Goal: Information Seeking & Learning: Learn about a topic

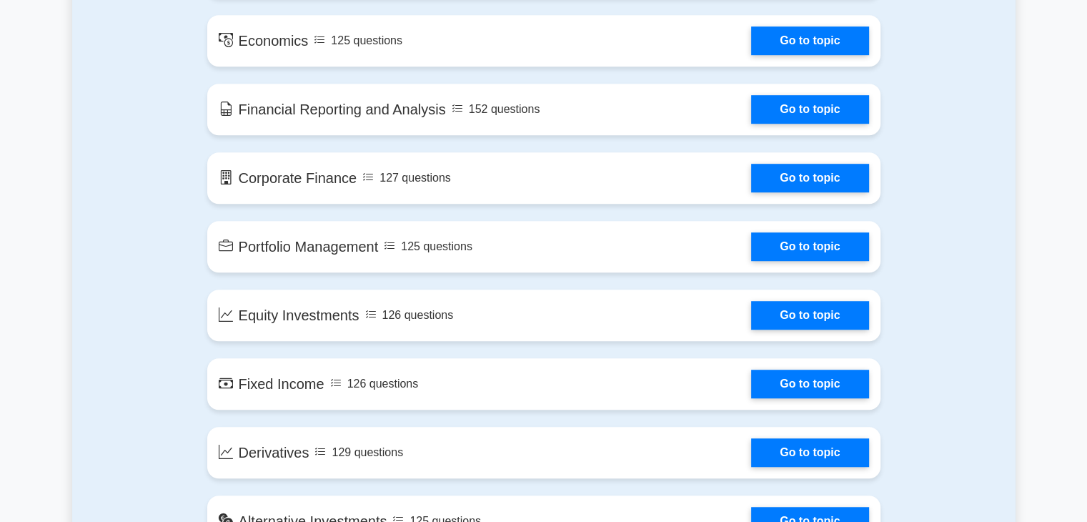
scroll to position [775, 0]
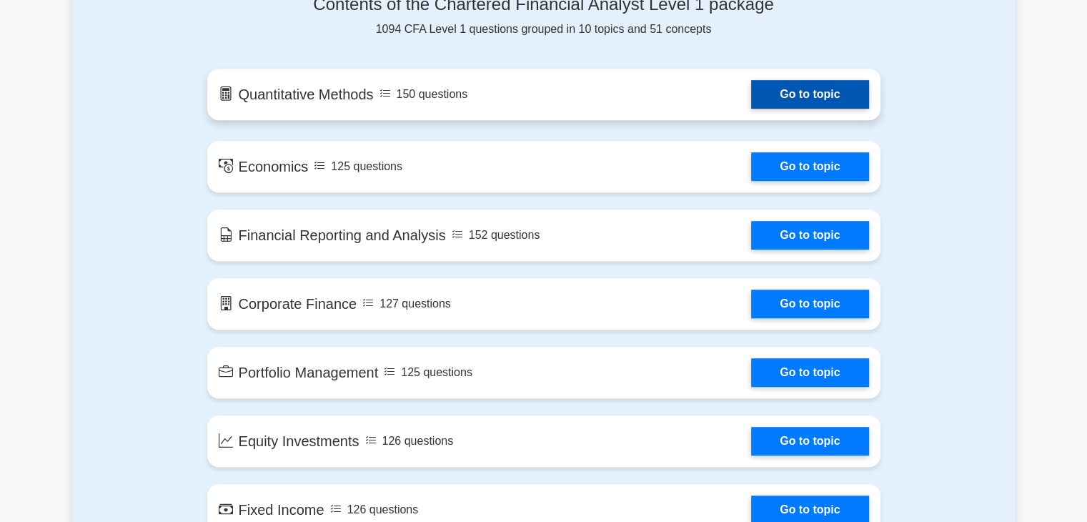
click at [837, 108] on link "Go to topic" at bounding box center [809, 94] width 117 height 29
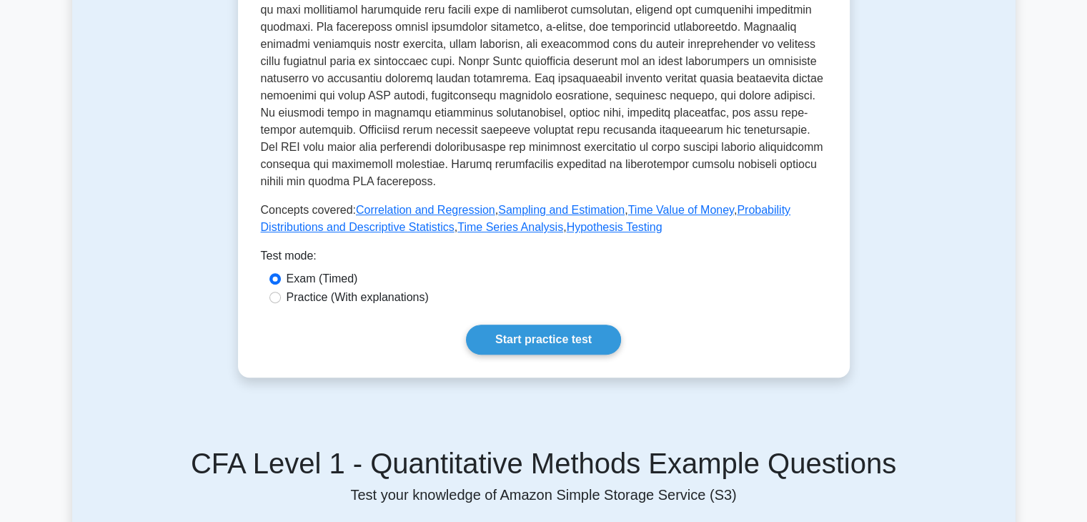
scroll to position [506, 0]
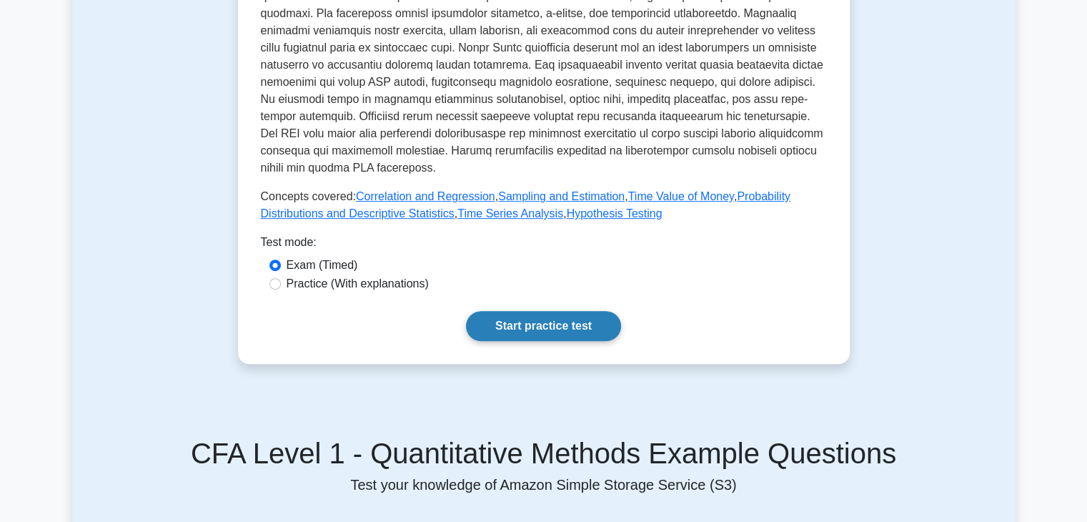
click at [581, 329] on link "Start practice test" at bounding box center [543, 326] width 155 height 30
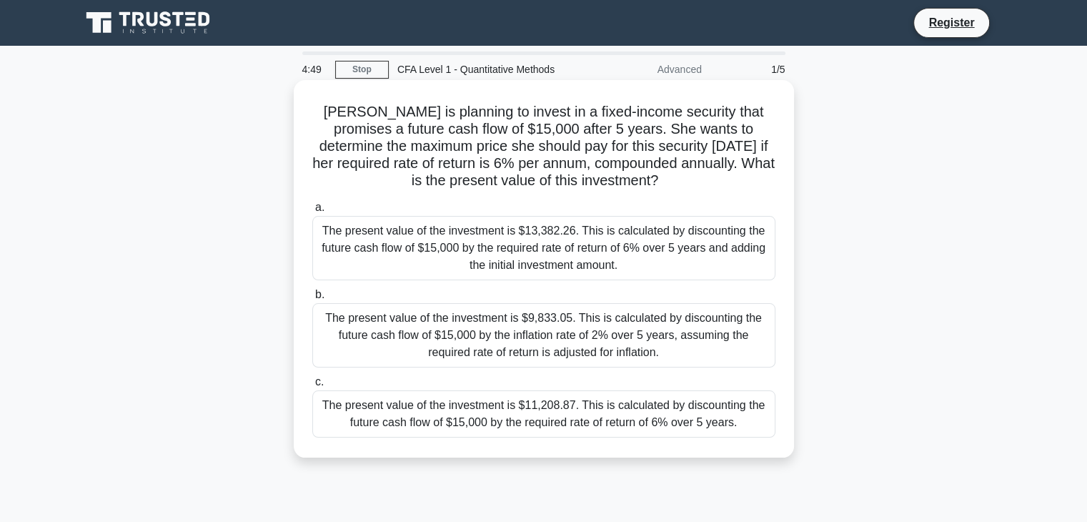
click at [556, 233] on div "The present value of the investment is $13,382.26. This is calculated by discou…" at bounding box center [543, 248] width 463 height 64
click at [312, 212] on input "a. The present value of the investment is $13,382.26. This is calculated by dis…" at bounding box center [312, 207] width 0 height 9
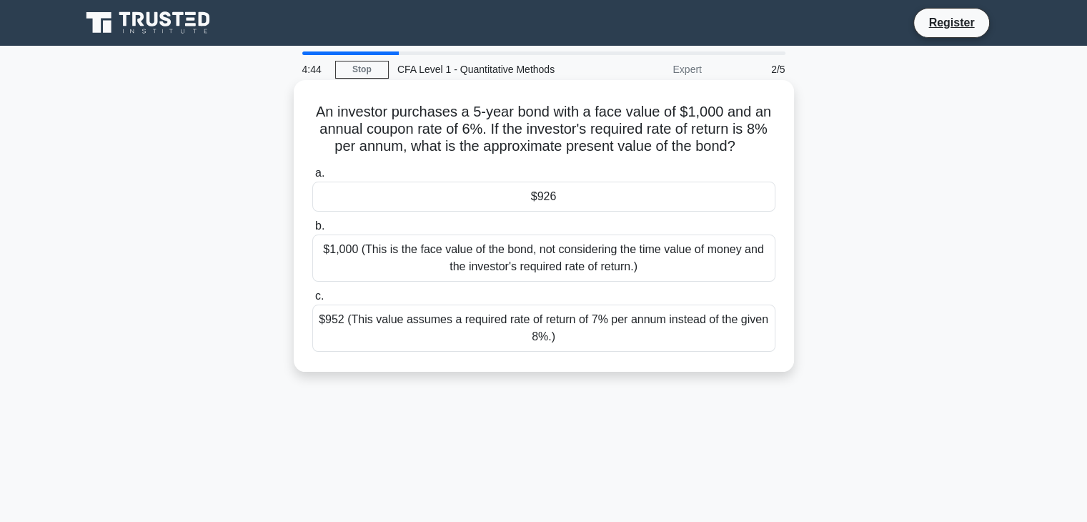
click at [563, 206] on div "$926" at bounding box center [543, 197] width 463 height 30
click at [312, 178] on input "a. $926" at bounding box center [312, 173] width 0 height 9
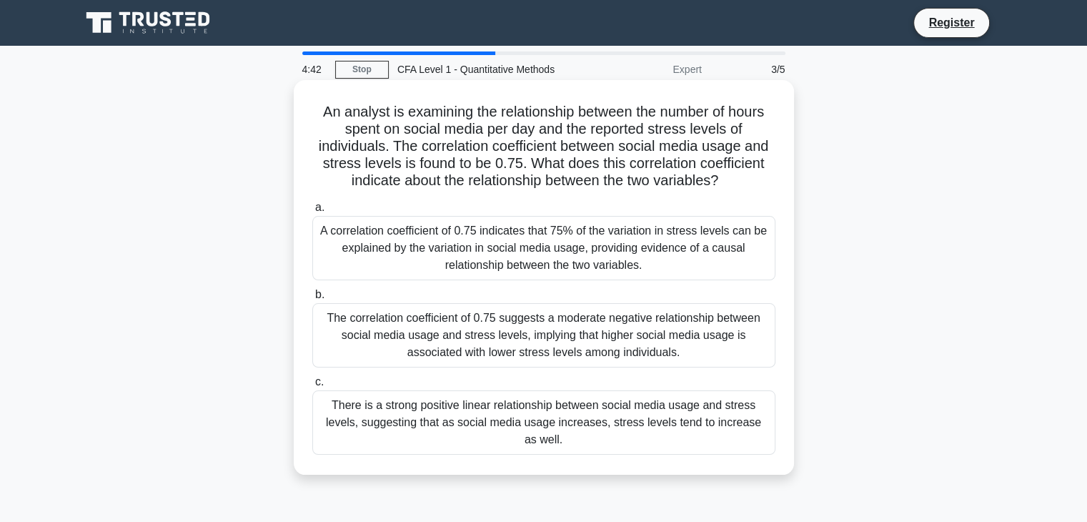
click at [538, 263] on div "A correlation coefficient of 0.75 indicates that 75% of the variation in stress…" at bounding box center [543, 248] width 463 height 64
click at [312, 212] on input "a. A correlation coefficient of 0.75 indicates that 75% of the variation in str…" at bounding box center [312, 207] width 0 height 9
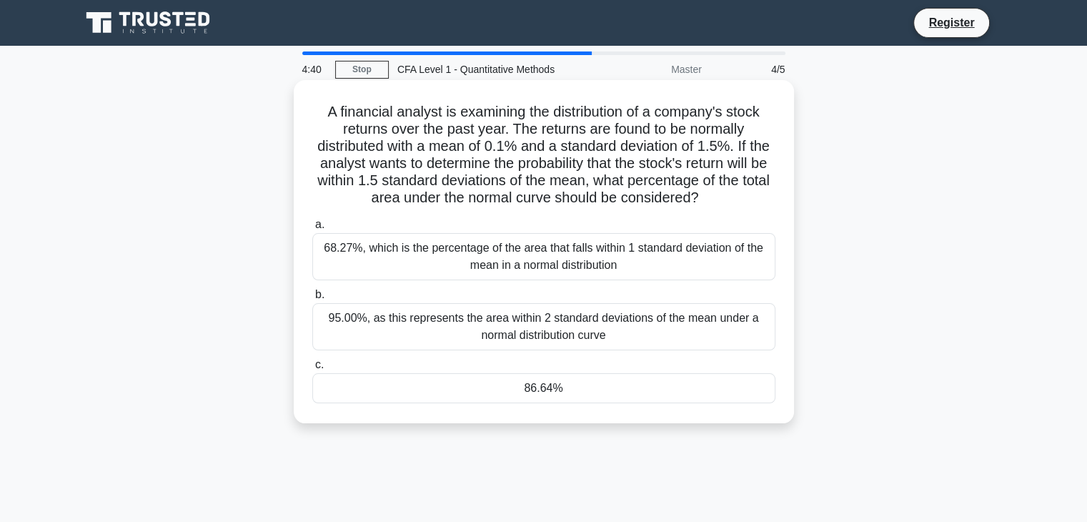
click at [524, 296] on label "b. 95.00%, as this represents the area within 2 standard deviations of the mean…" at bounding box center [543, 318] width 463 height 64
click at [312, 296] on input "b. 95.00%, as this represents the area within 2 standard deviations of the mean…" at bounding box center [312, 294] width 0 height 9
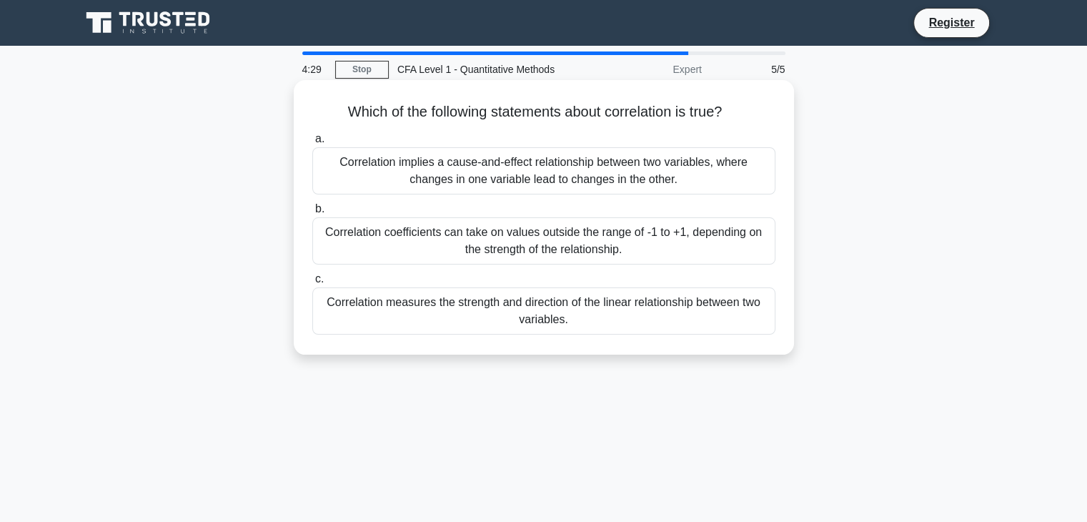
click at [525, 323] on div "Correlation measures the strength and direction of the linear relationship betw…" at bounding box center [543, 310] width 463 height 47
click at [312, 284] on input "c. Correlation measures the strength and direction of the linear relationship b…" at bounding box center [312, 278] width 0 height 9
